Goal: Transaction & Acquisition: Purchase product/service

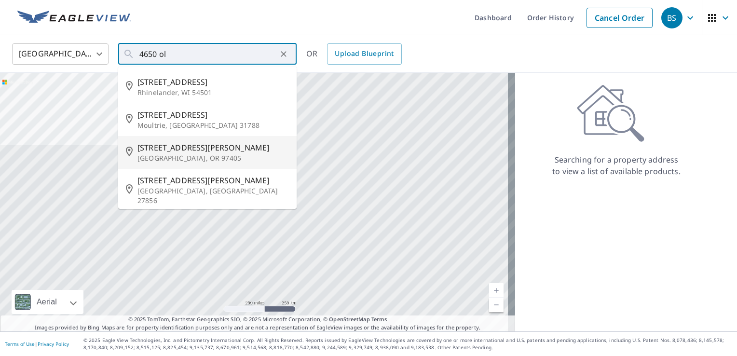
click at [175, 149] on span "[STREET_ADDRESS][PERSON_NAME]" at bounding box center [212, 148] width 151 height 12
type input "[STREET_ADDRESS][PERSON_NAME]"
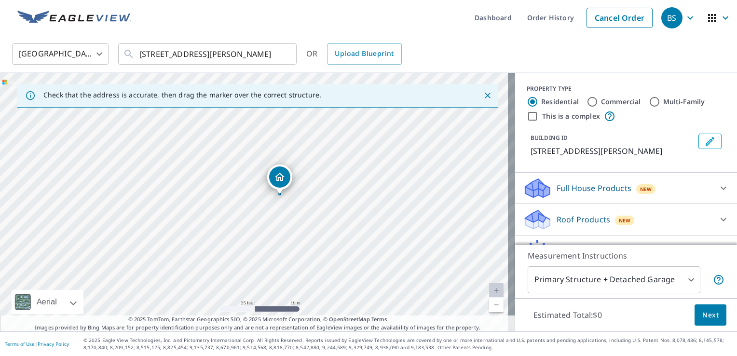
drag, startPoint x: 265, startPoint y: 197, endPoint x: 279, endPoint y: 182, distance: 20.8
click at [569, 221] on p "Roof Products" at bounding box center [583, 220] width 54 height 12
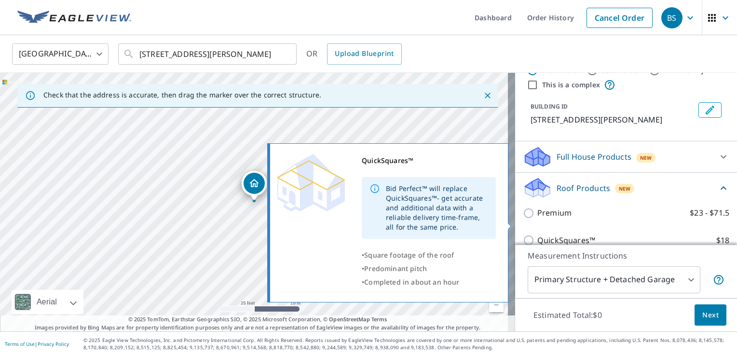
scroll to position [48, 0]
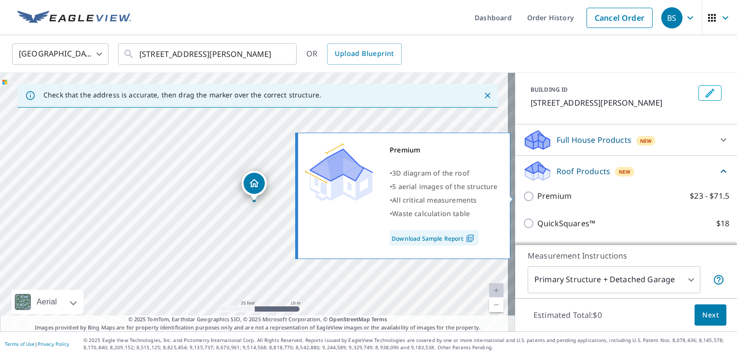
click at [542, 200] on p "Premium" at bounding box center [554, 196] width 34 height 12
click at [537, 200] on input "Premium $23 - $71.5" at bounding box center [530, 196] width 14 height 12
checkbox input "true"
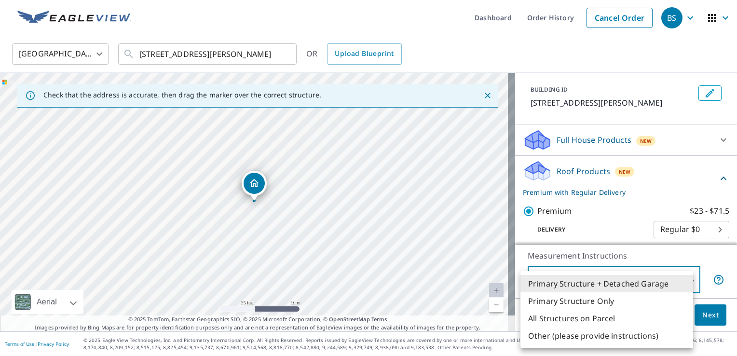
click at [580, 277] on body "BS BS Dashboard Order History Cancel Order BS [GEOGRAPHIC_DATA] US ​ [STREET_AD…" at bounding box center [368, 178] width 737 height 356
click at [577, 299] on li "Primary Structure Only" at bounding box center [606, 300] width 173 height 17
type input "2"
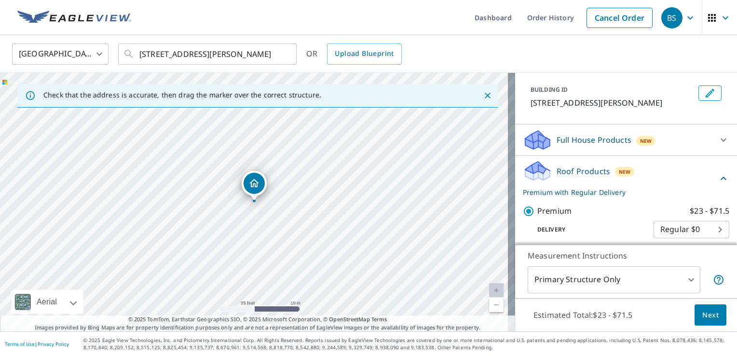
click at [683, 314] on div "Estimated Total: $23 - $71.5 Next" at bounding box center [626, 315] width 222 height 34
click at [702, 318] on span "Next" at bounding box center [710, 315] width 16 height 12
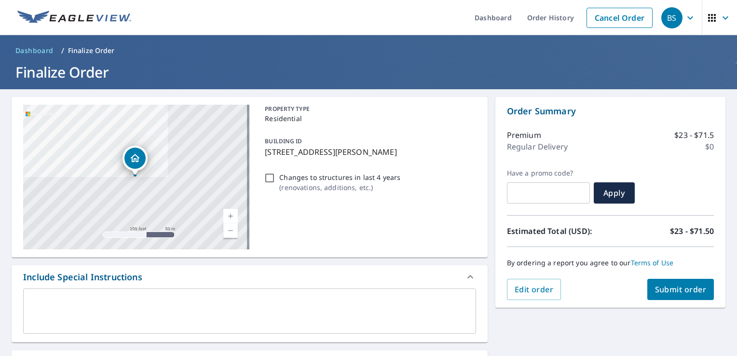
click at [659, 289] on span "Submit order" at bounding box center [681, 289] width 52 height 11
